Goal: Information Seeking & Learning: Understand process/instructions

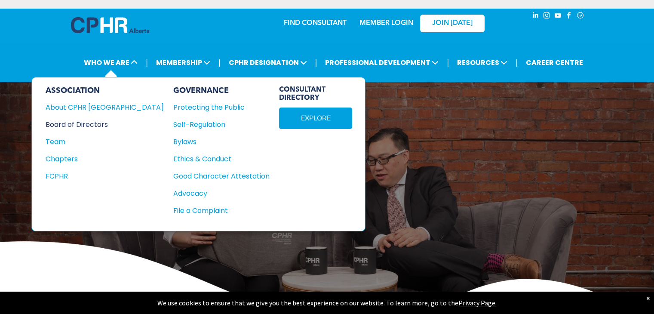
click at [83, 121] on div "Board of Directors" at bounding box center [99, 124] width 107 height 11
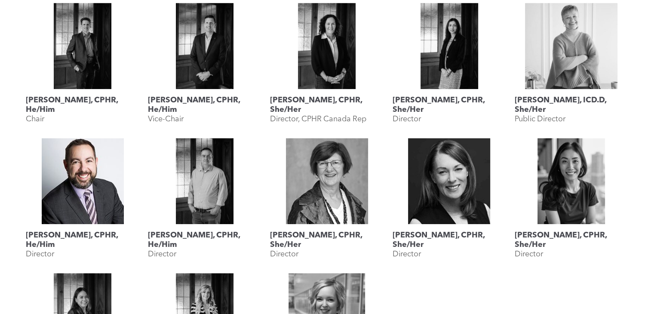
scroll to position [430, 0]
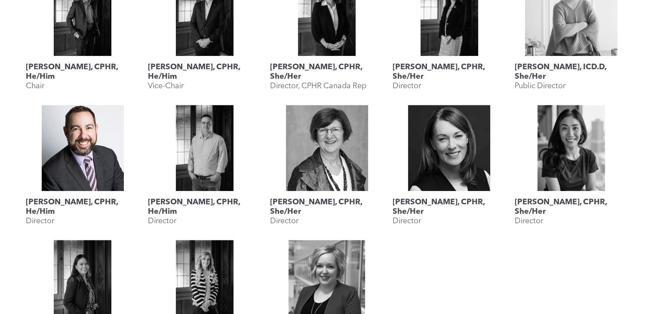
click at [105, 140] on link "Rob Caswell, CPHR, He/Him" at bounding box center [83, 148] width 114 height 86
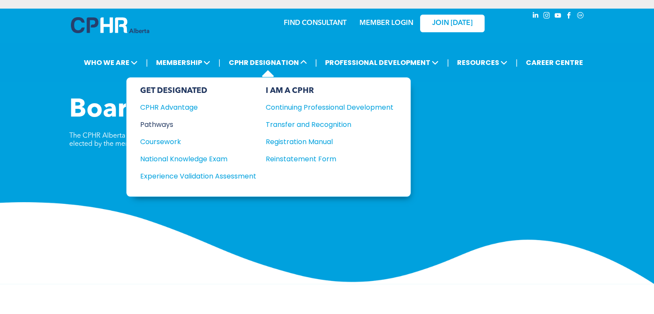
click at [151, 123] on div "Pathways" at bounding box center [192, 124] width 105 height 11
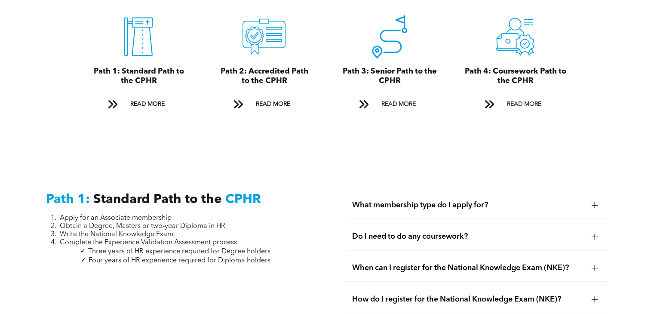
scroll to position [989, 0]
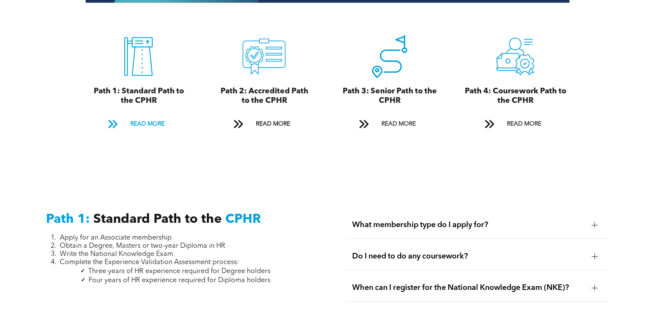
click at [115, 119] on span at bounding box center [112, 124] width 11 height 12
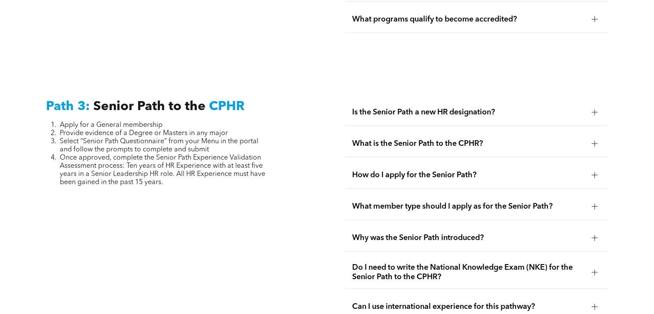
scroll to position [2148, 0]
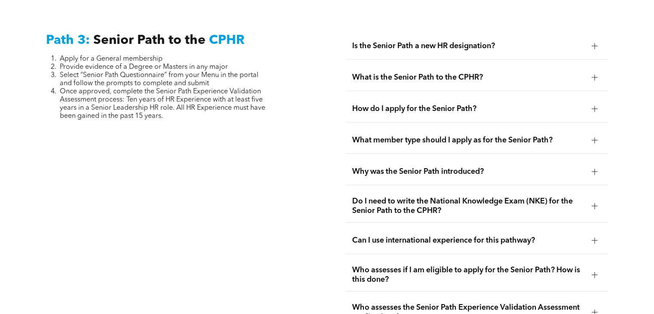
click at [600, 104] on div at bounding box center [594, 108] width 13 height 13
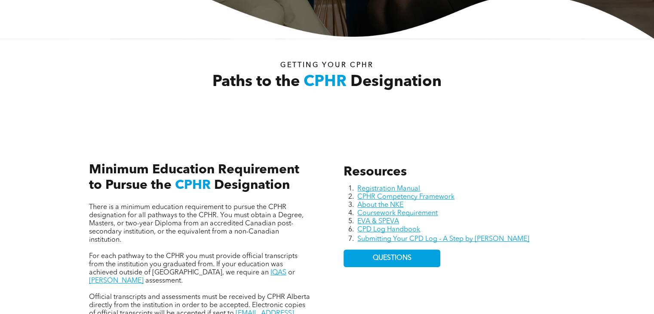
scroll to position [255, 0]
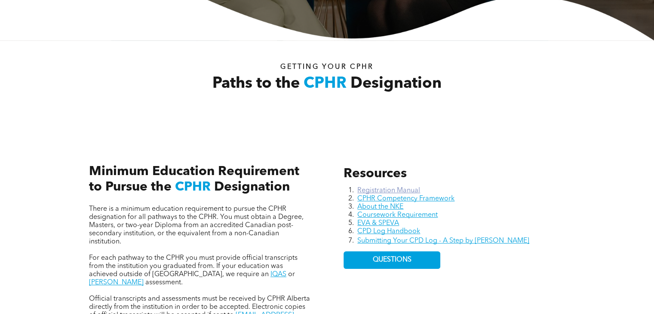
click at [385, 188] on link "Registration Manual" at bounding box center [388, 190] width 63 height 7
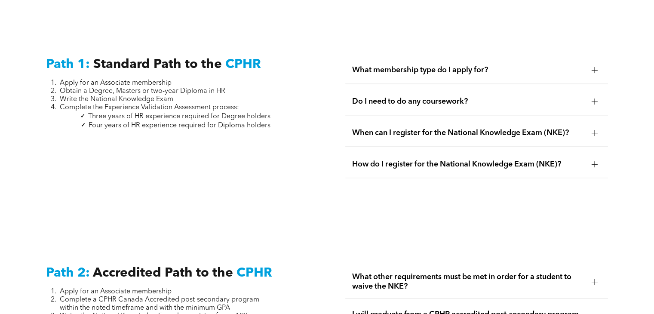
scroll to position [1245, 0]
